Goal: Information Seeking & Learning: Learn about a topic

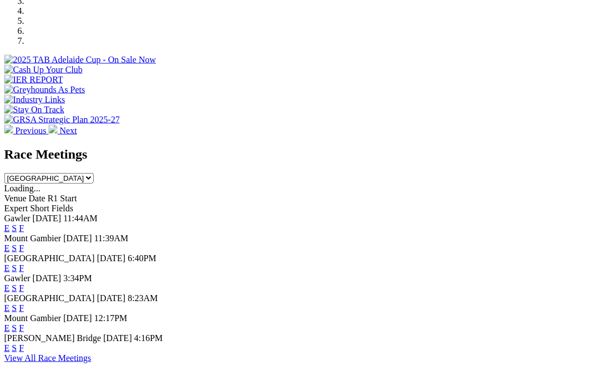
scroll to position [375, 1]
click at [24, 283] on link "F" at bounding box center [21, 287] width 5 height 9
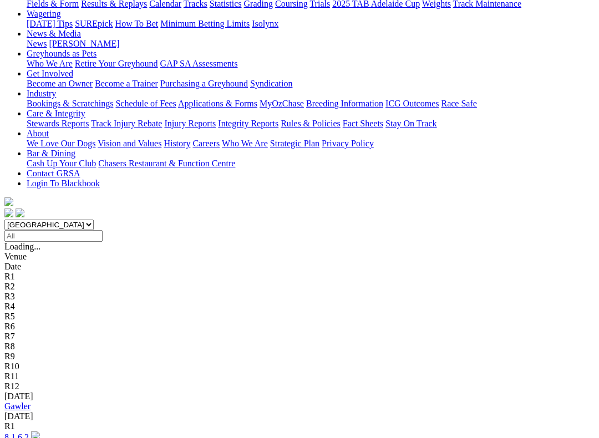
scroll to position [144, 0]
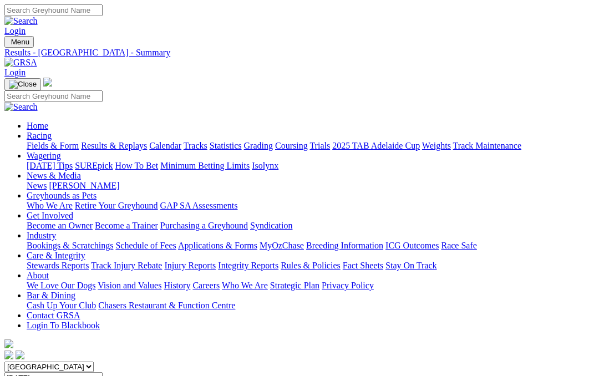
click at [53, 141] on link "Fields & Form" at bounding box center [53, 145] width 52 height 9
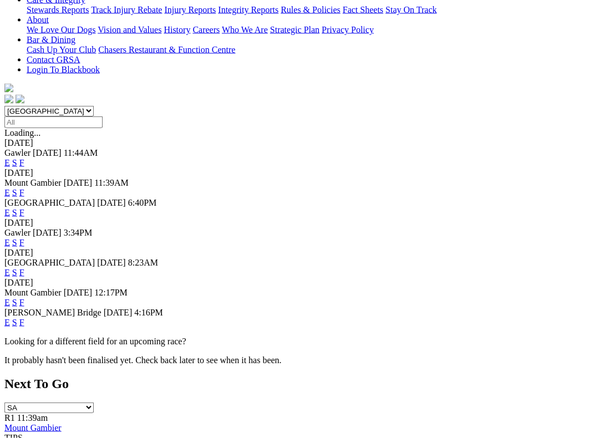
scroll to position [256, 0]
click at [24, 317] on link "F" at bounding box center [21, 321] width 5 height 9
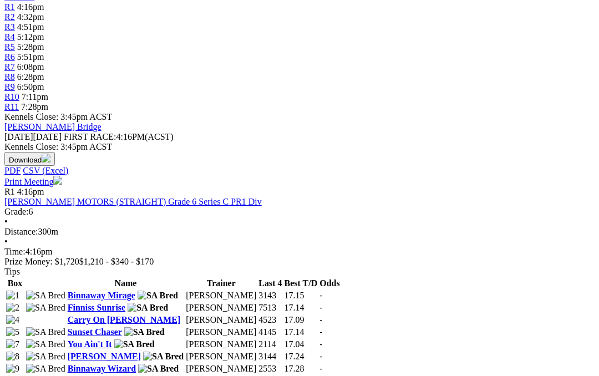
scroll to position [368, 0]
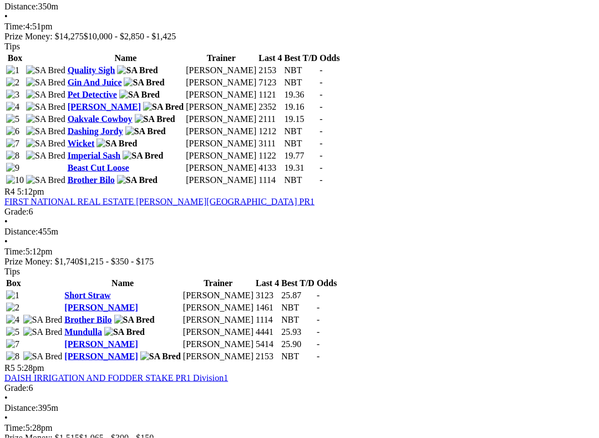
scroll to position [1059, 0]
